Goal: Information Seeking & Learning: Learn about a topic

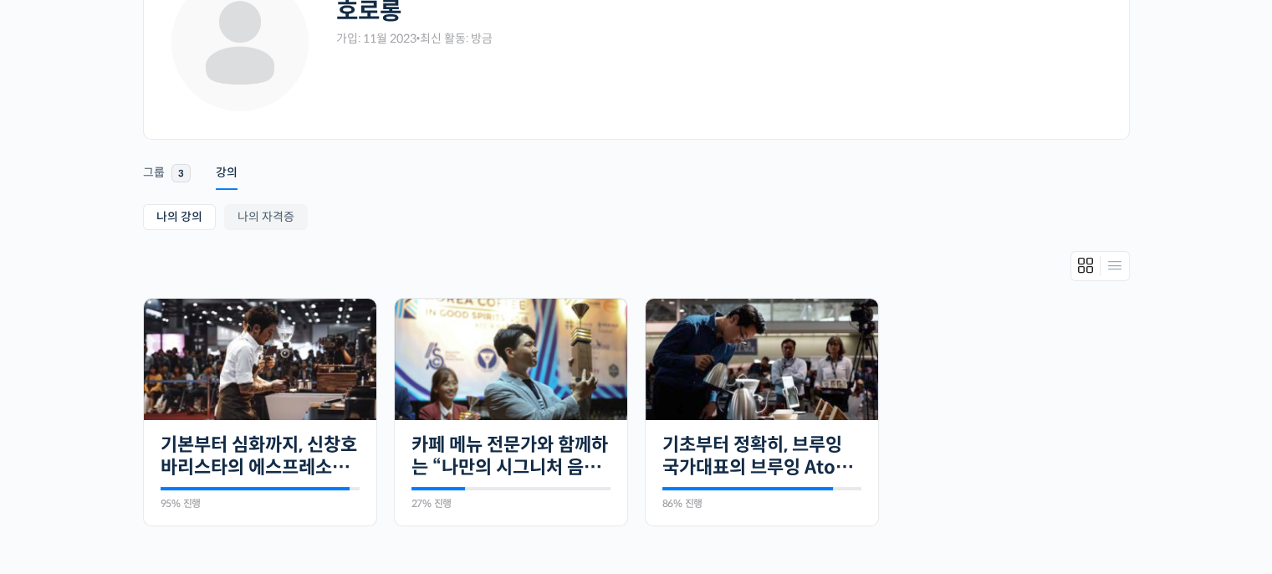
scroll to position [184, 0]
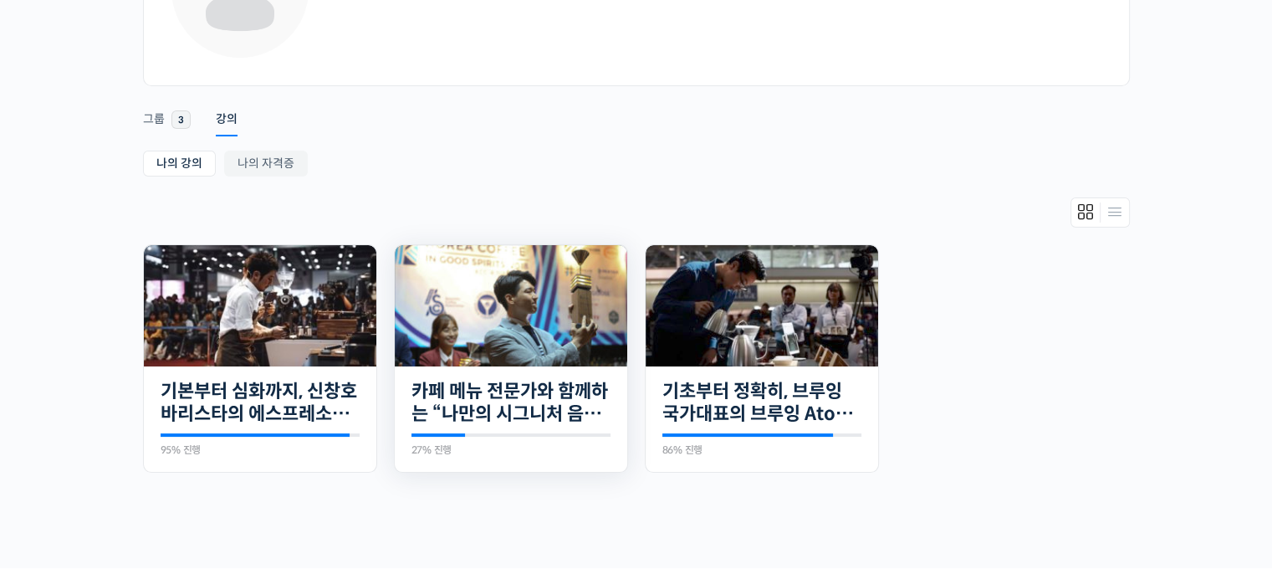
click at [445, 426] on div "18개의 수업 카페 메뉴 전문가와 함께하는 “나만의 시그니처 음료” 만들기 27% 진행 최근 활동: 2025년 10월 03일 7:12 오후 강…" at bounding box center [511, 419] width 233 height 106
click at [458, 414] on link "카페 메뉴 전문가와 함께하는 “나만의 시그니처 음료” 만들기" at bounding box center [511, 403] width 199 height 46
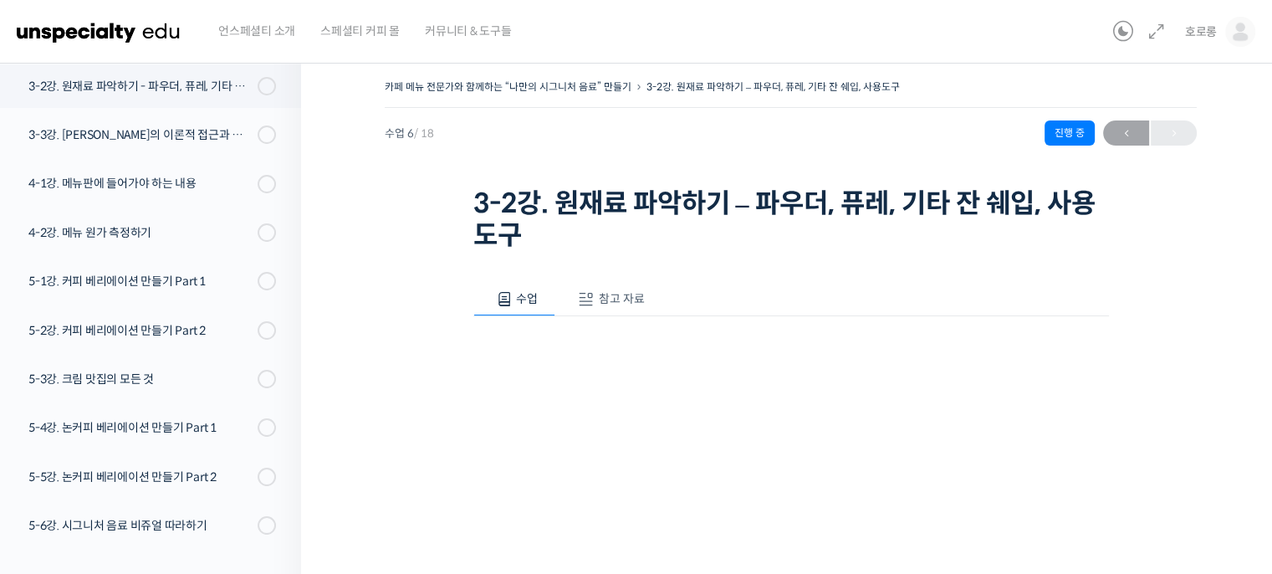
click at [604, 304] on span "참고 자료" at bounding box center [622, 298] width 46 height 15
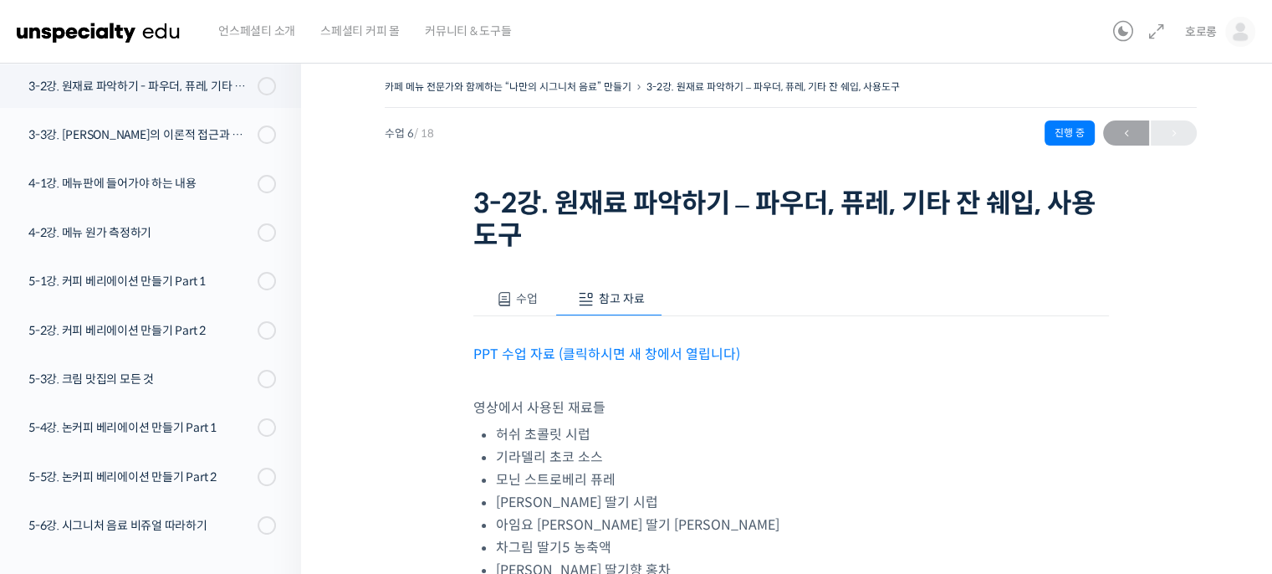
click at [594, 350] on link "PPT 수업 자료 (클릭하시면 새 창에서 열립니다)" at bounding box center [606, 354] width 267 height 18
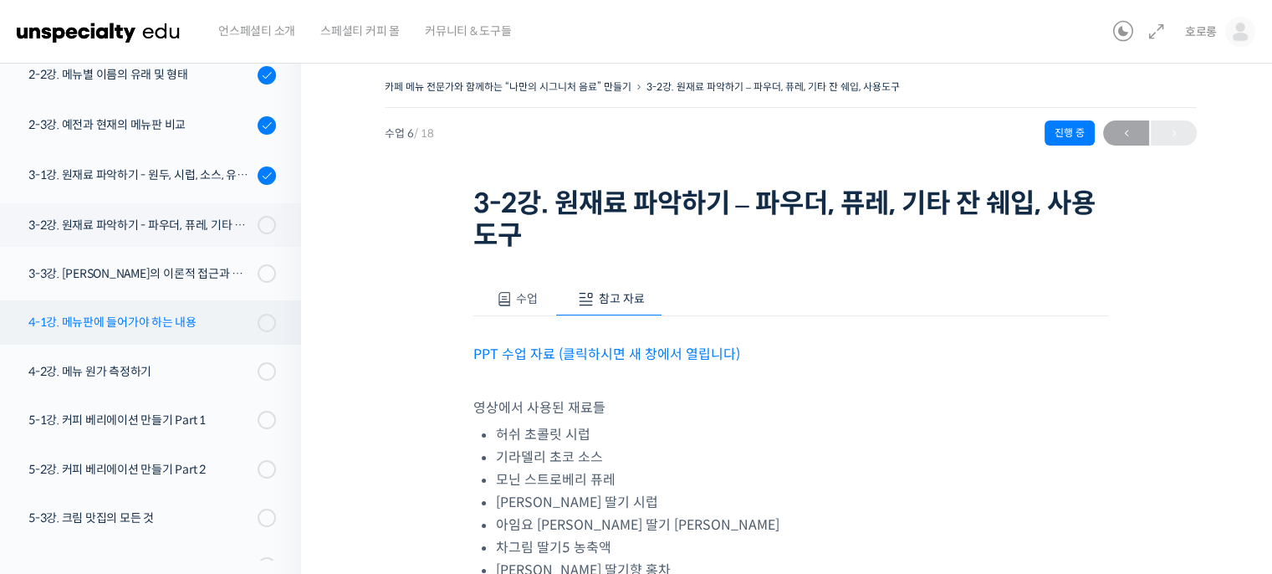
scroll to position [241, 0]
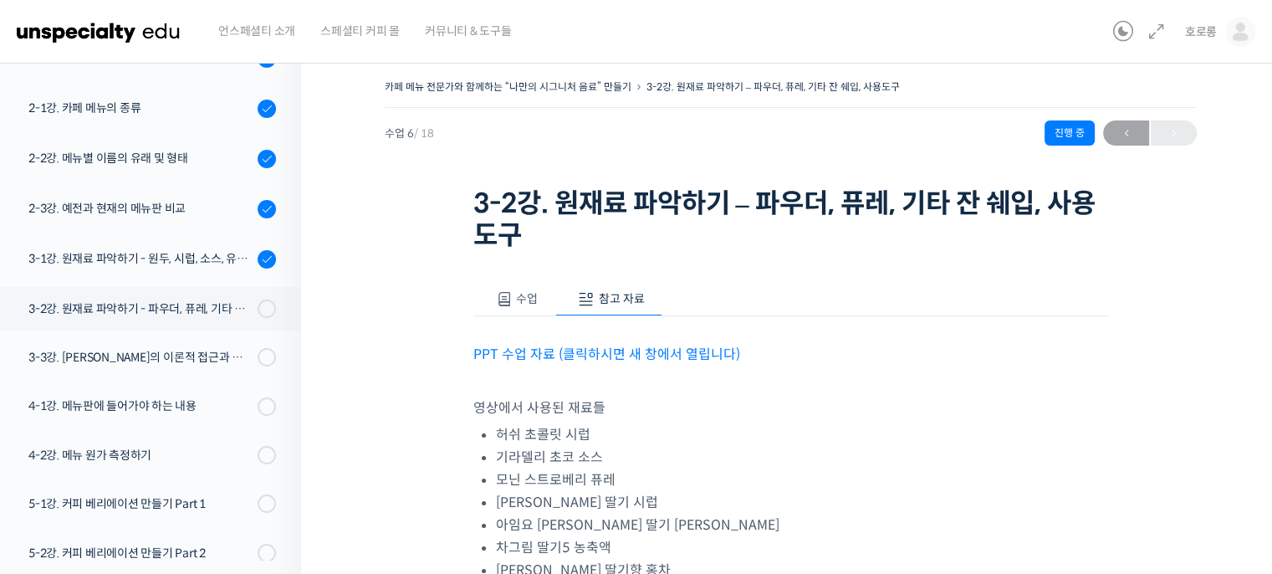
click at [509, 288] on button "수업" at bounding box center [514, 299] width 83 height 35
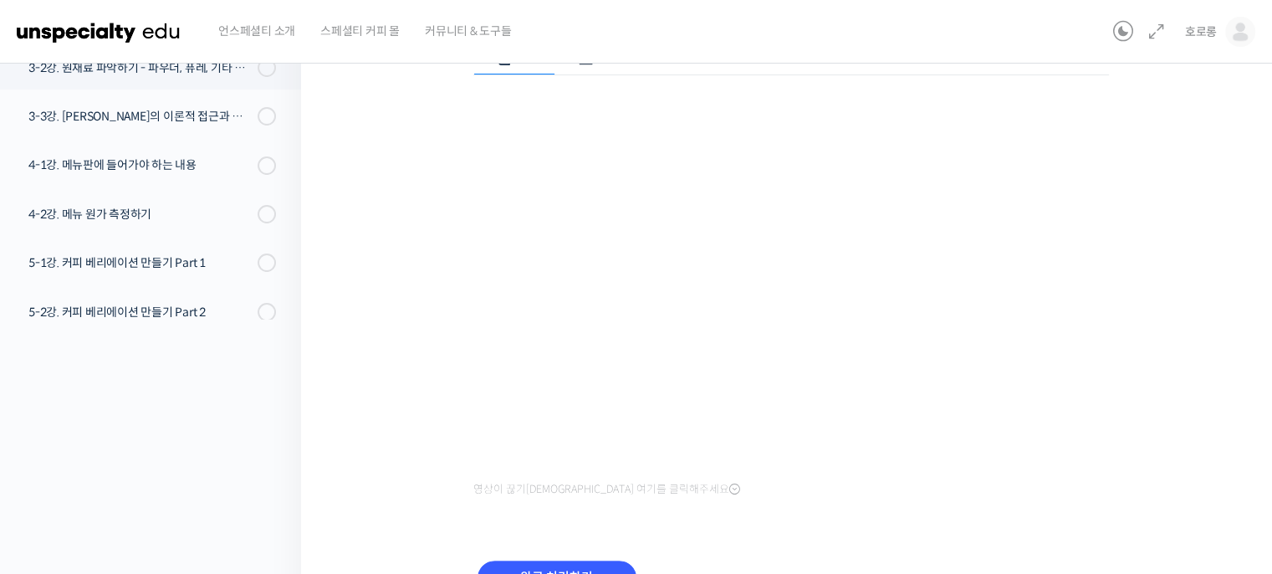
scroll to position [188, 0]
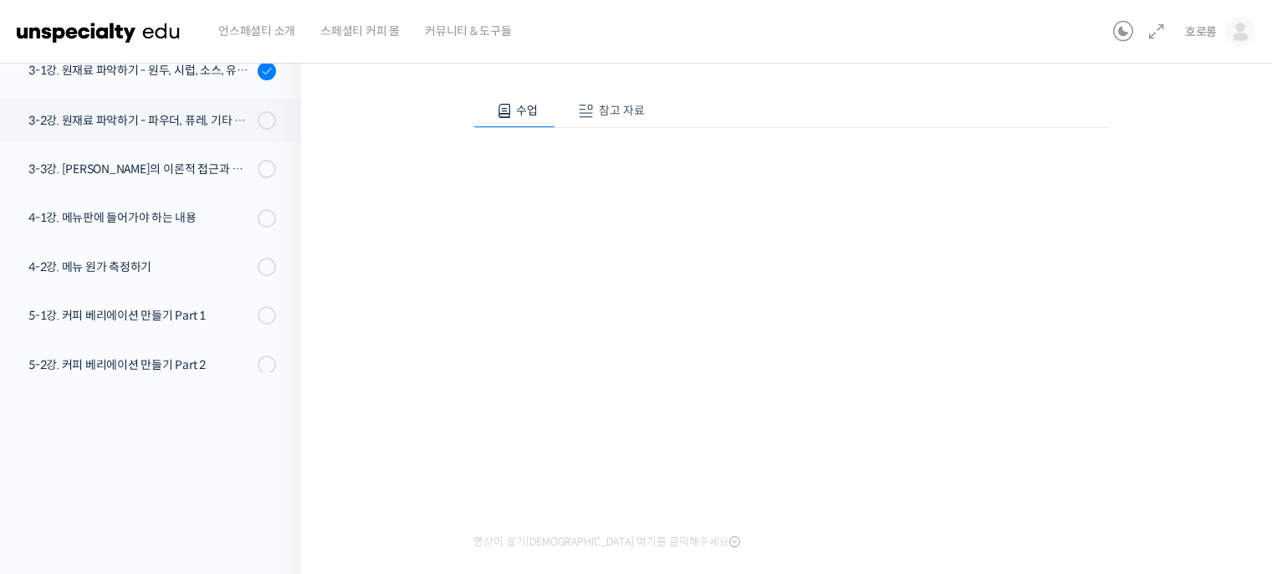
click at [393, 251] on div "카페 메뉴 전문가와 함께하는 “나만의 시그니처 음료” 만들기 3-2강. 원재료 파악하기 – 파우더, 퓨레, 기타 잔 쉐입, 사용도구 진행 중 …" at bounding box center [791, 289] width 812 height 805
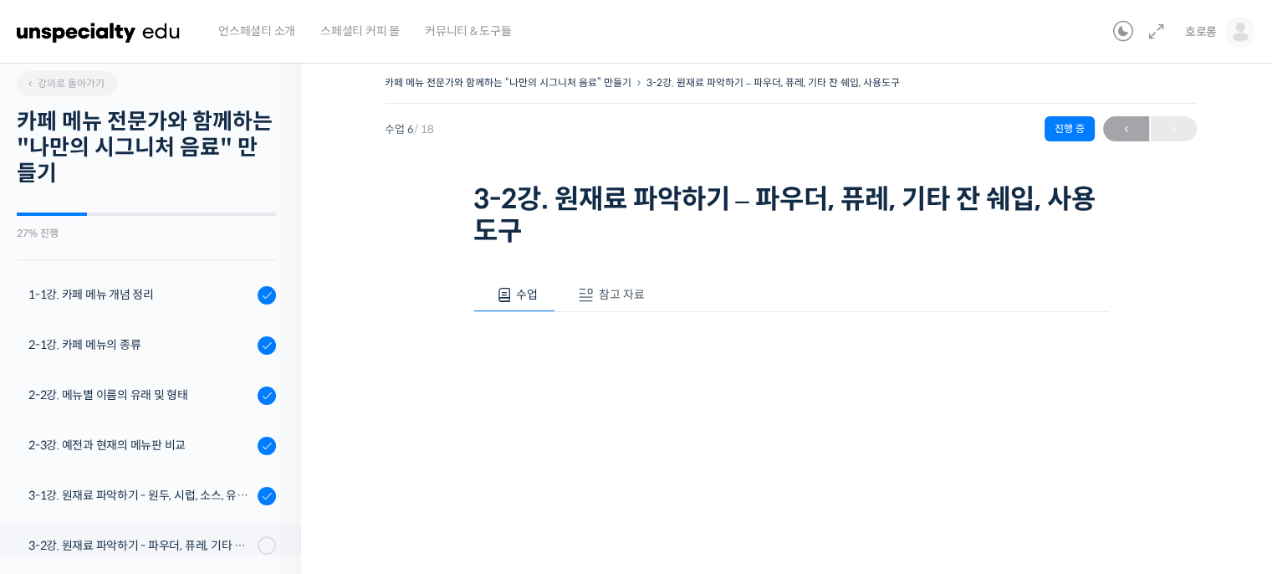
scroll to position [0, 0]
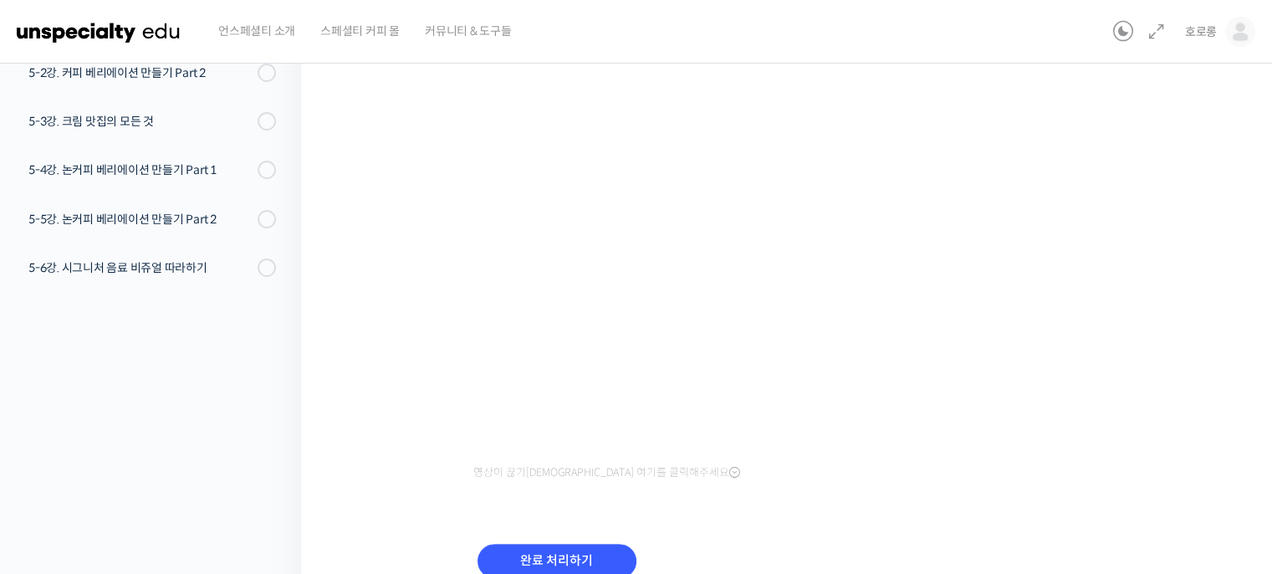
scroll to position [298, 0]
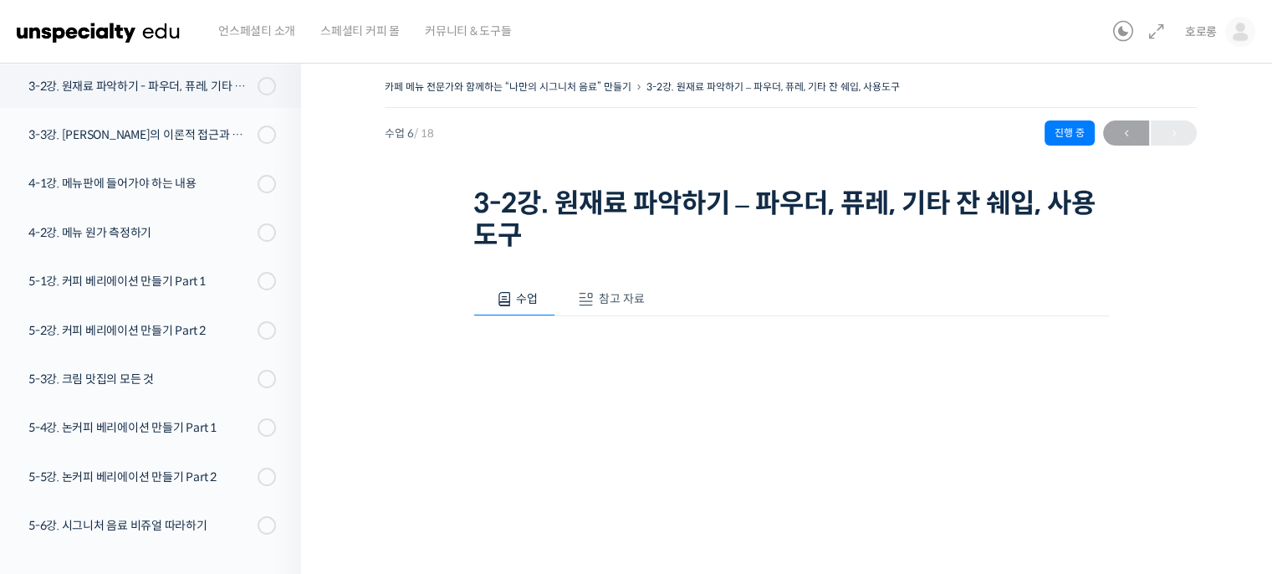
drag, startPoint x: 0, startPoint y: 0, endPoint x: 668, endPoint y: 295, distance: 730.7
click at [668, 295] on div "수업 참고 자료" at bounding box center [791, 299] width 636 height 35
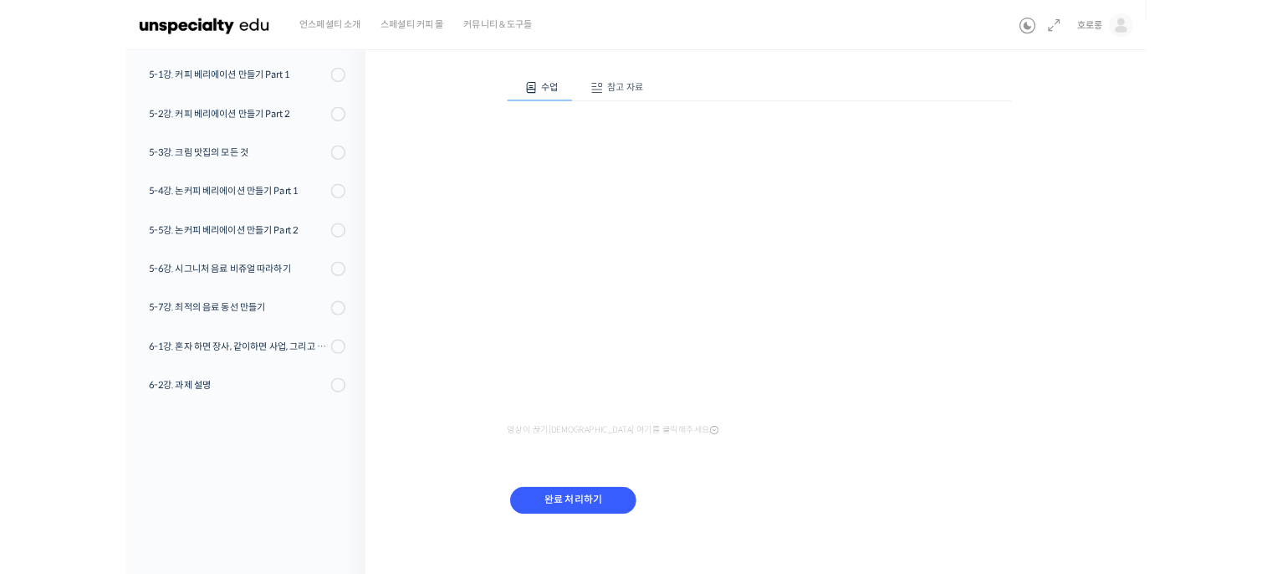
scroll to position [461, 0]
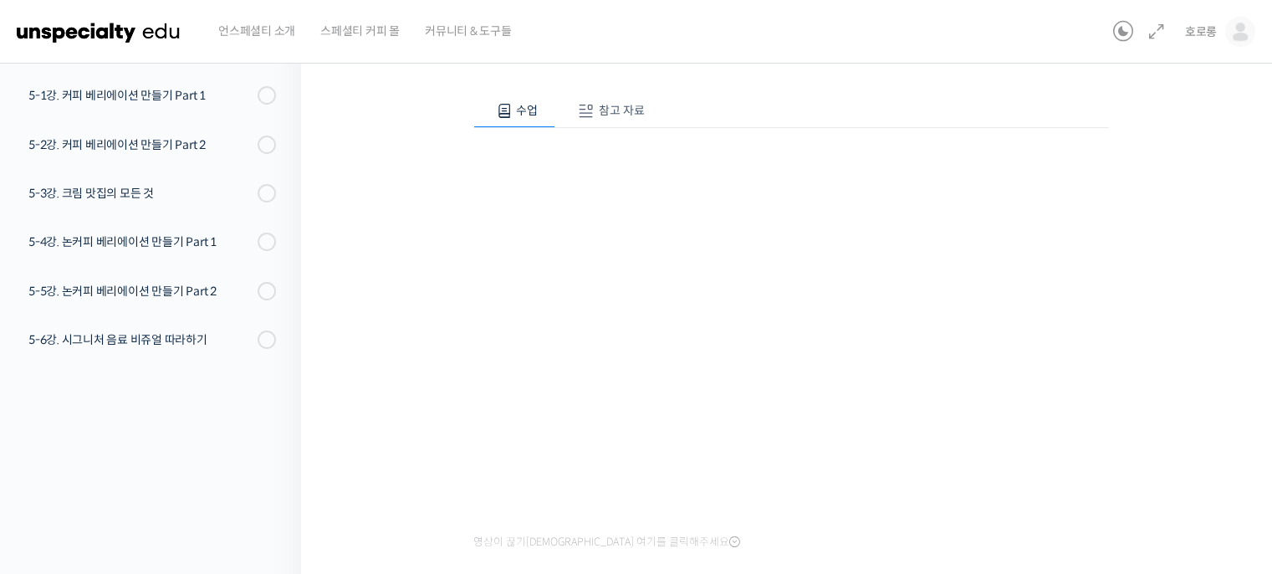
click at [918, 131] on div "영상이 끊기[DEMOGRAPHIC_DATA] 여기를 클릭해주세요" at bounding box center [791, 341] width 636 height 426
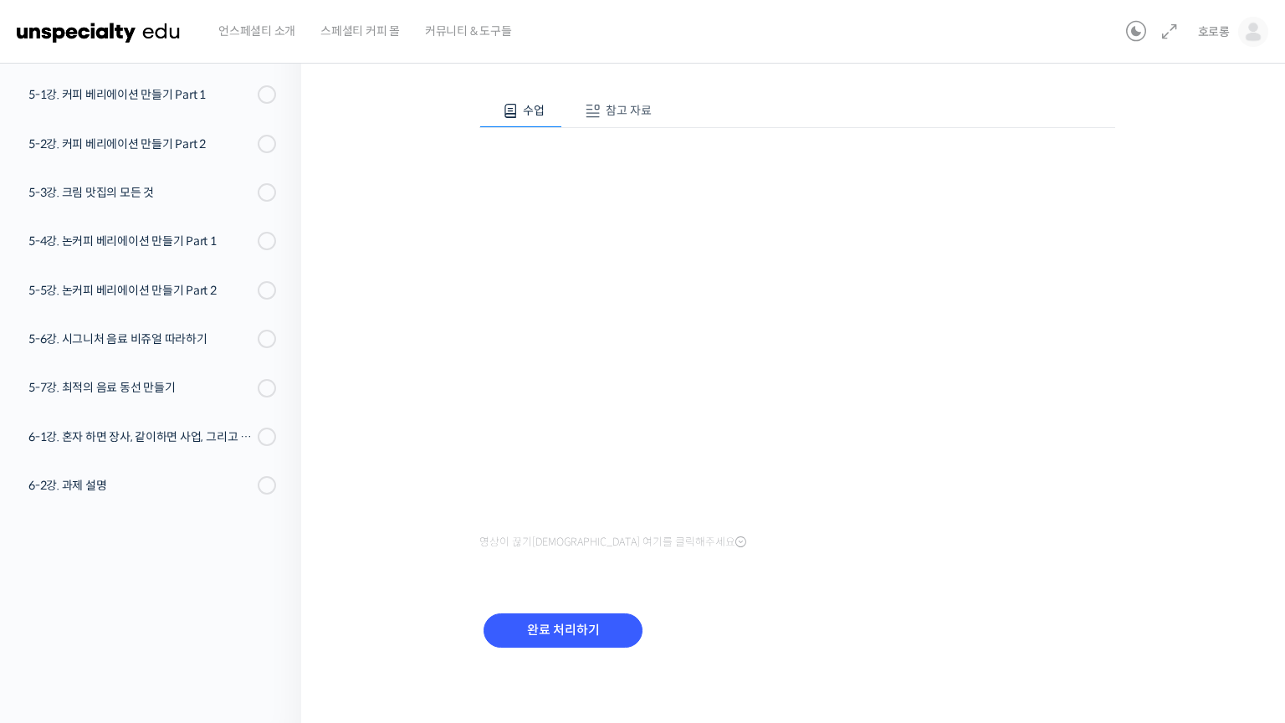
scroll to position [461, 0]
